Goal: Information Seeking & Learning: Learn about a topic

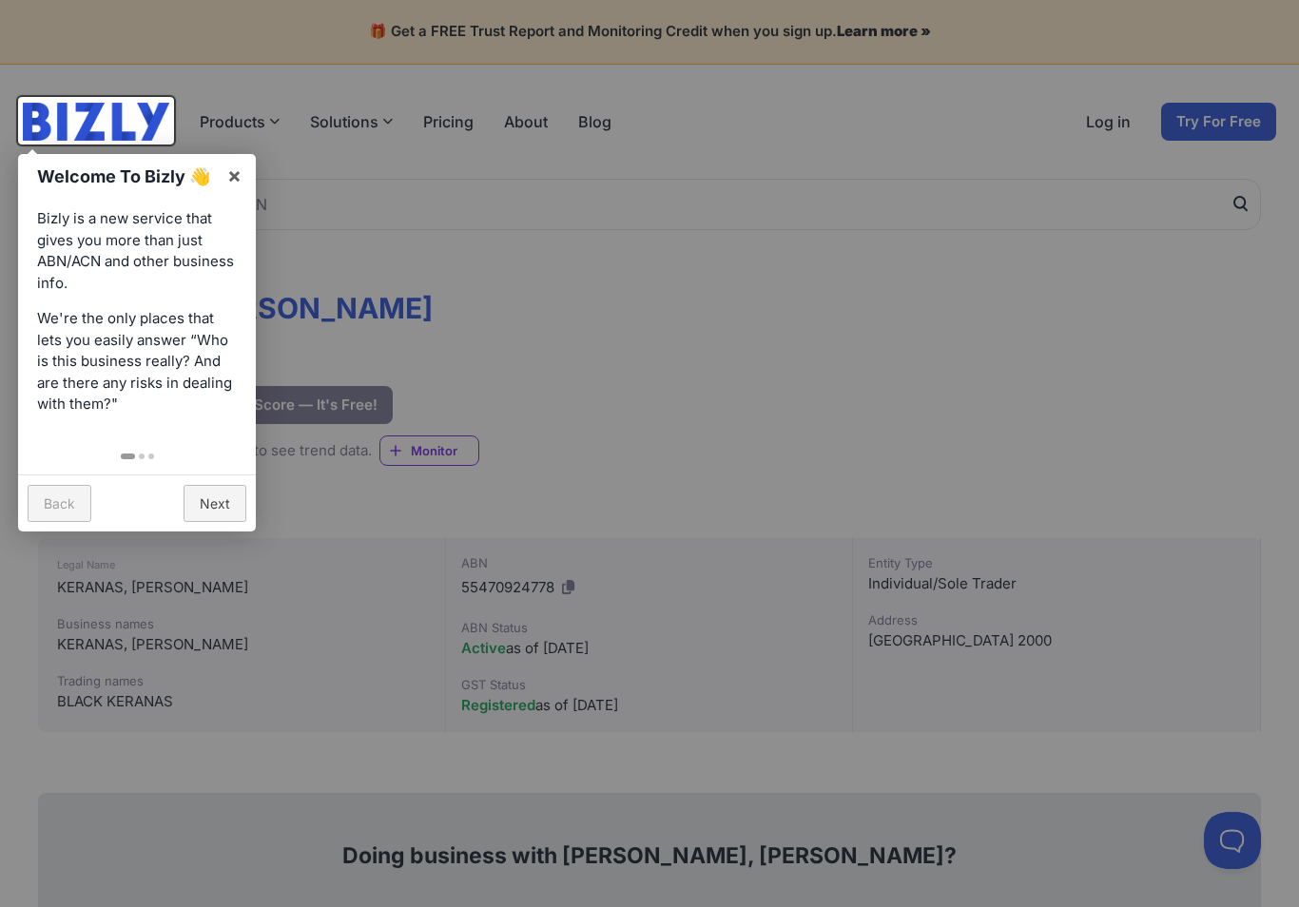
click at [206, 503] on link "Next" at bounding box center [214, 503] width 63 height 37
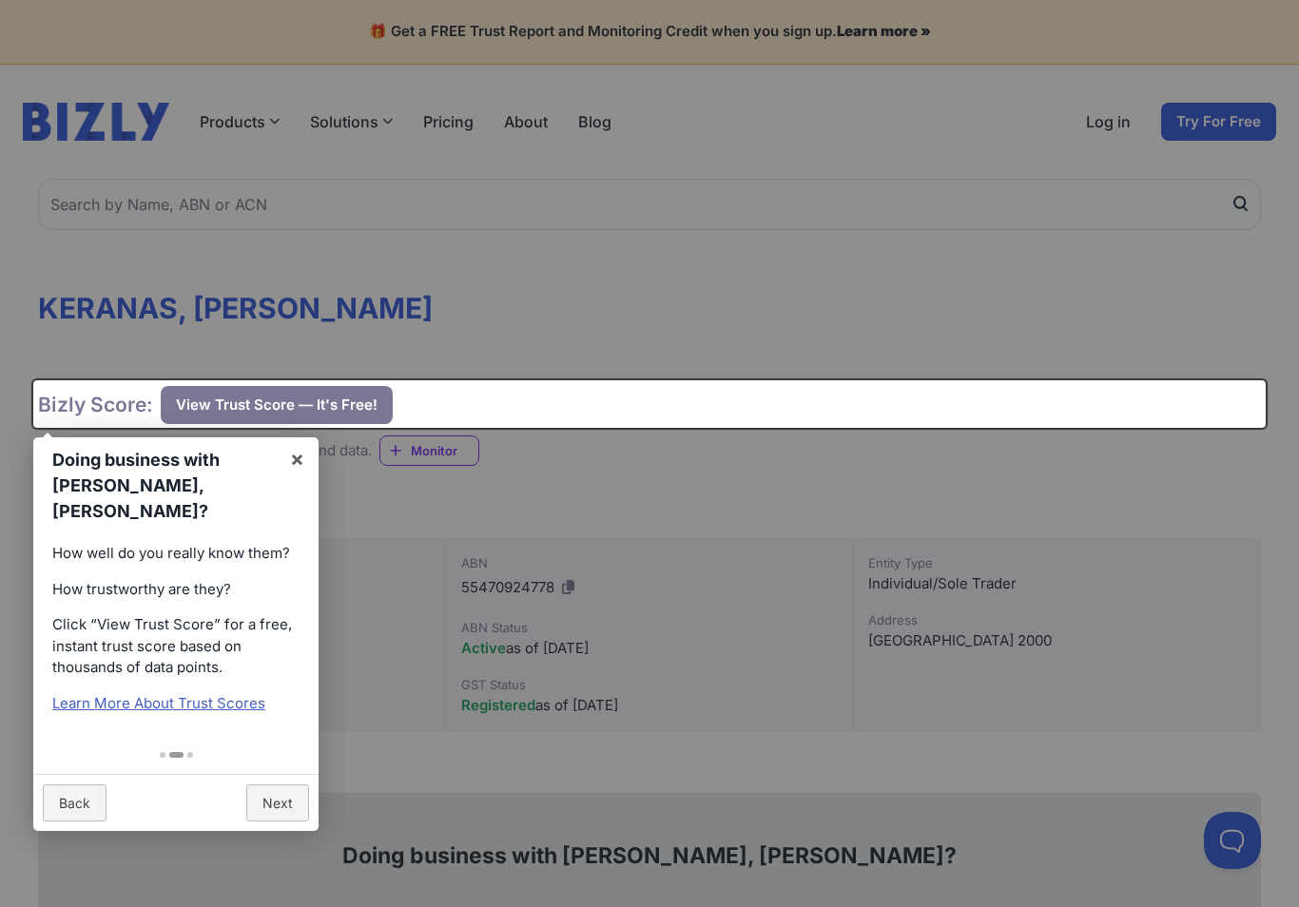
click at [232, 694] on link "Learn More About Trust Scores" at bounding box center [158, 703] width 213 height 18
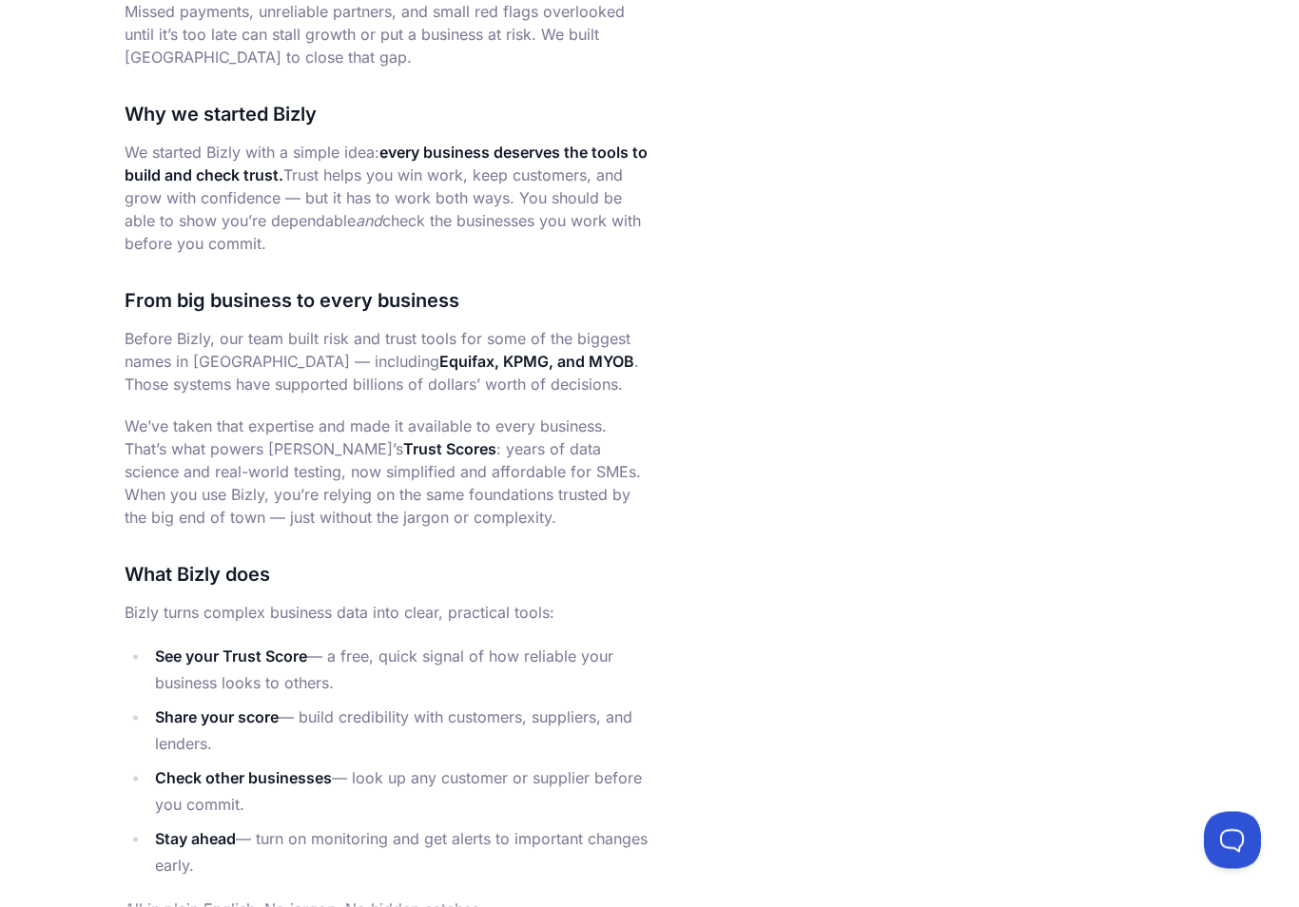
scroll to position [1150, 0]
